Goal: Find contact information: Find contact information

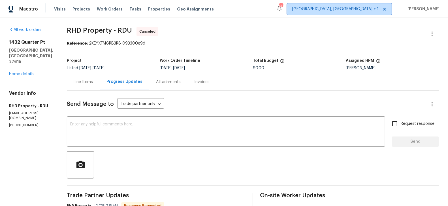
click at [355, 8] on span "[GEOGRAPHIC_DATA], [GEOGRAPHIC_DATA] + 1" at bounding box center [335, 9] width 87 height 6
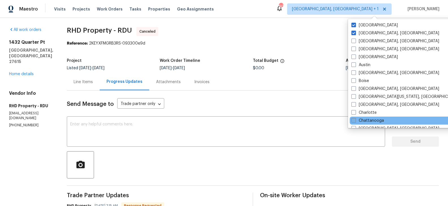
click at [356, 120] on span at bounding box center [353, 120] width 5 height 5
click at [355, 120] on input "Chattanooga" at bounding box center [353, 120] width 4 height 4
checkbox input "true"
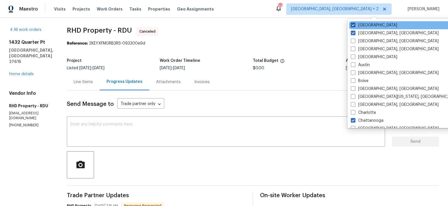
click at [355, 25] on span at bounding box center [353, 25] width 5 height 5
click at [355, 25] on input "[GEOGRAPHIC_DATA]" at bounding box center [353, 24] width 4 height 4
checkbox input "false"
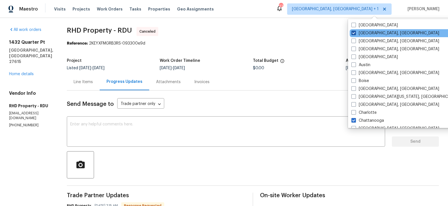
click at [354, 31] on span at bounding box center [353, 33] width 5 height 5
click at [354, 31] on input "[GEOGRAPHIC_DATA], [GEOGRAPHIC_DATA]" at bounding box center [353, 32] width 4 height 4
checkbox input "false"
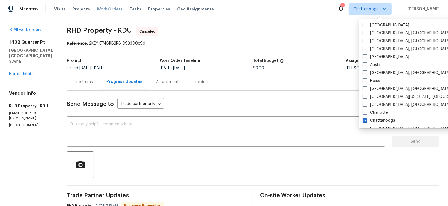
click at [108, 9] on span "Work Orders" at bounding box center [110, 9] width 26 height 6
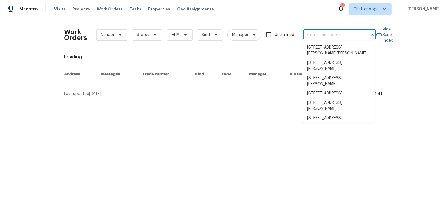
click at [314, 35] on input "text" at bounding box center [331, 35] width 57 height 9
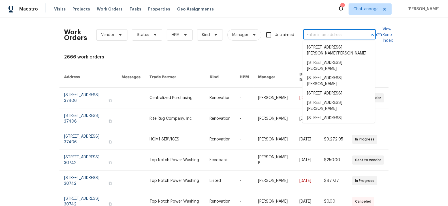
paste input "[STREET_ADDRESS]"
type input "[STREET_ADDRESS]"
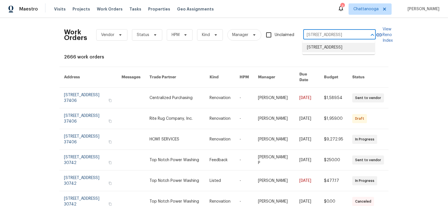
click at [325, 49] on li "[STREET_ADDRESS]" at bounding box center [338, 47] width 73 height 9
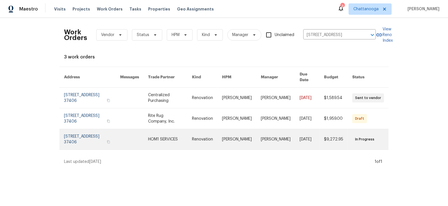
click at [95, 131] on link at bounding box center [92, 139] width 56 height 20
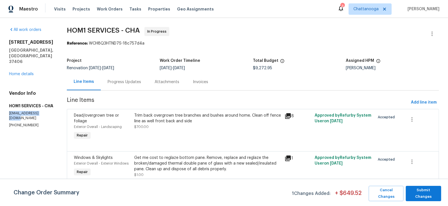
drag, startPoint x: 46, startPoint y: 112, endPoint x: 1, endPoint y: 111, distance: 44.5
copy p "[EMAIL_ADDRESS][DOMAIN_NAME]"
drag, startPoint x: 33, startPoint y: 118, endPoint x: 6, endPoint y: 119, distance: 27.2
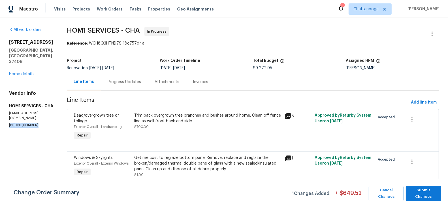
copy p "[PHONE_NUMBER]"
click at [35, 123] on p "[PHONE_NUMBER]" at bounding box center [31, 125] width 44 height 5
drag, startPoint x: 35, startPoint y: 121, endPoint x: 4, endPoint y: 118, distance: 31.1
copy p "[PHONE_NUMBER]"
